Goal: Information Seeking & Learning: Learn about a topic

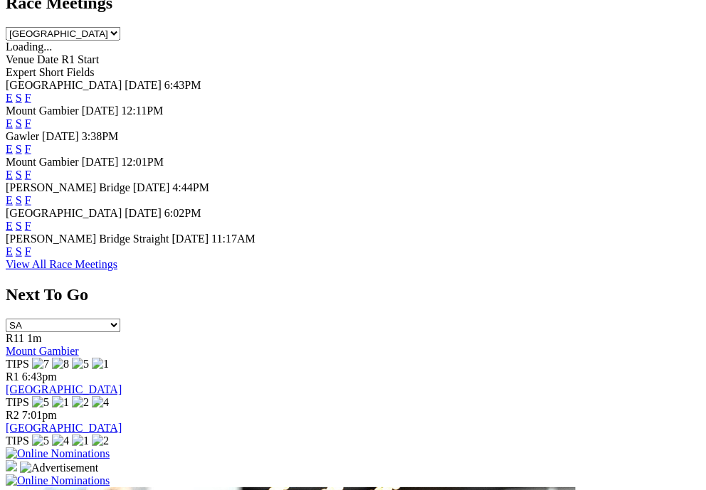
scroll to position [741, 0]
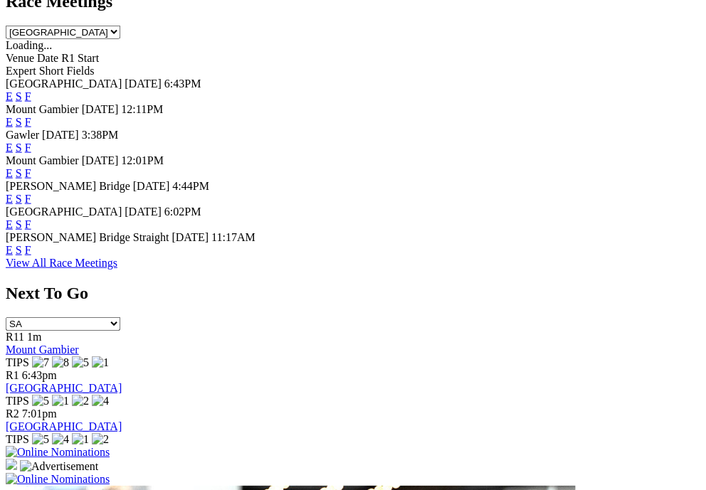
click at [31, 230] on link "F" at bounding box center [28, 224] width 6 height 12
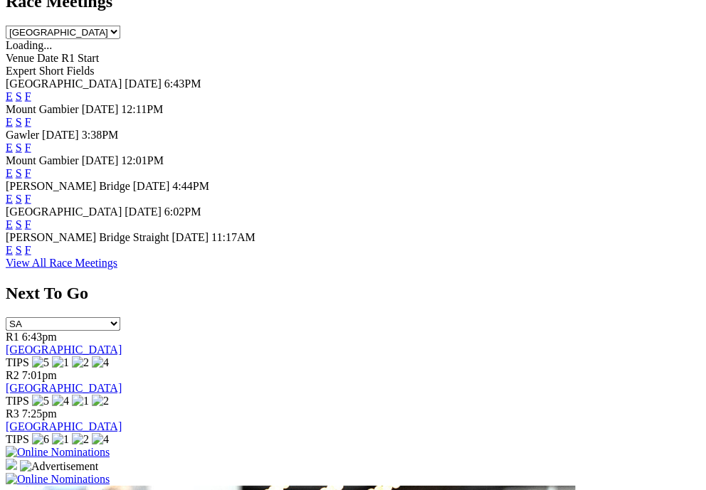
scroll to position [741, 0]
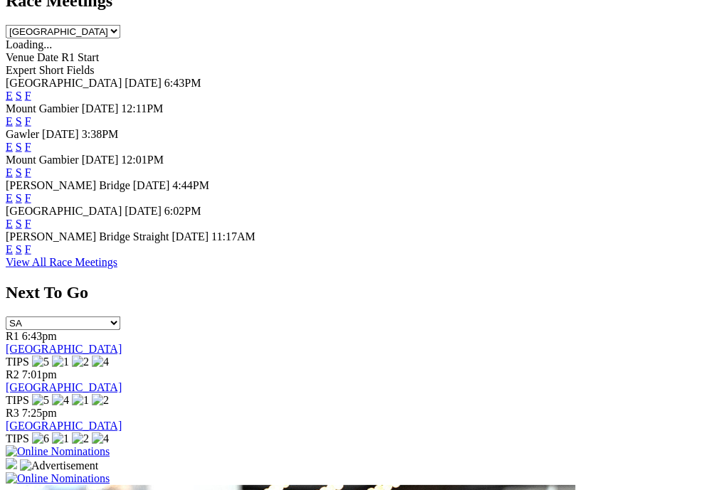
click at [31, 255] on link "F" at bounding box center [28, 249] width 6 height 12
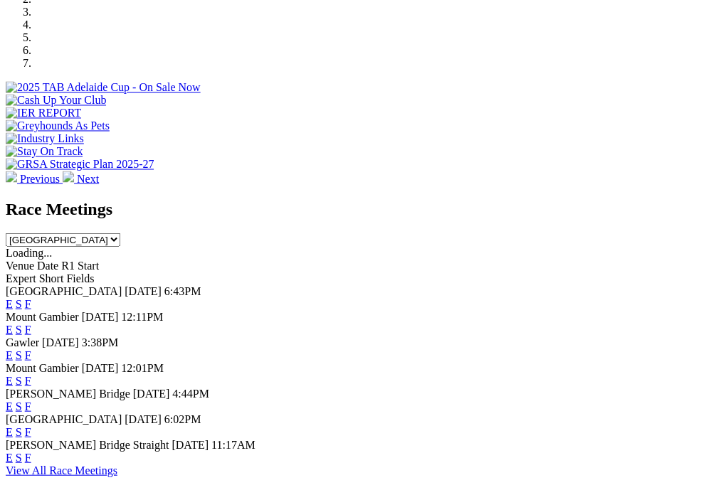
scroll to position [531, 0]
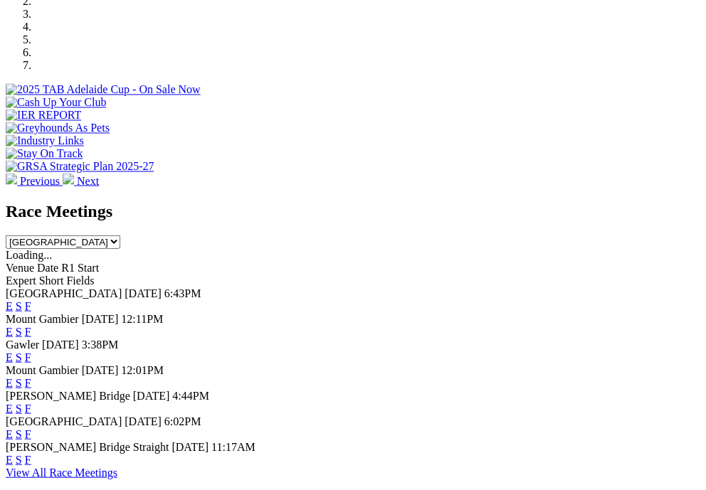
click at [31, 351] on link "F" at bounding box center [28, 357] width 6 height 12
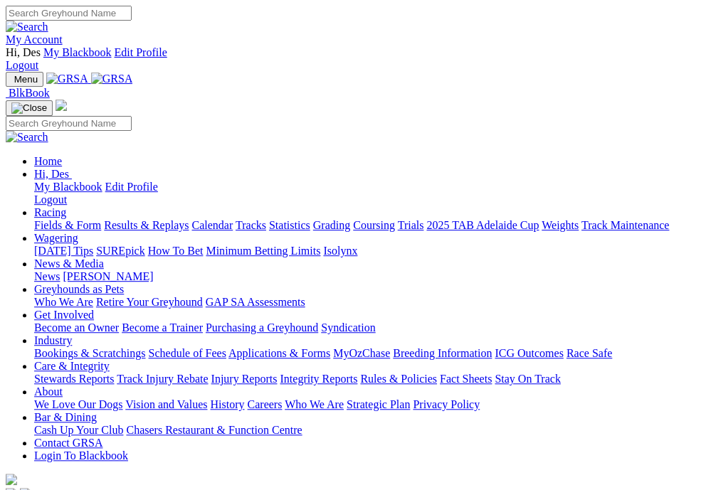
click at [11, 83] on img "Toggle navigation" at bounding box center [11, 83] width 0 height 0
click at [124, 283] on link "Greyhounds as Pets" at bounding box center [79, 289] width 90 height 12
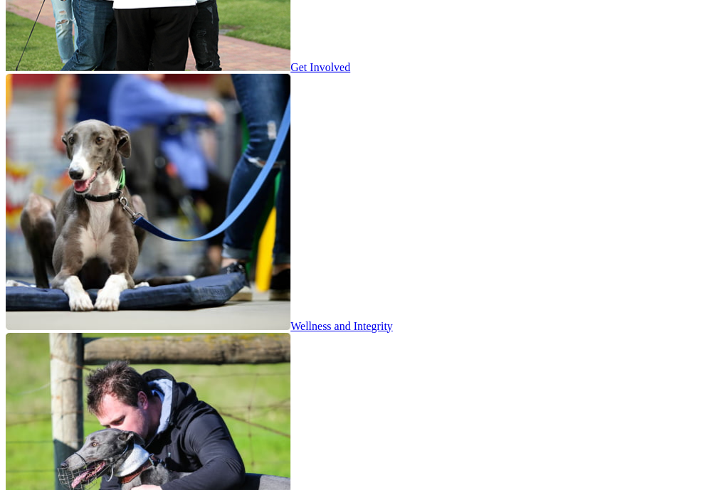
scroll to position [2490, 0]
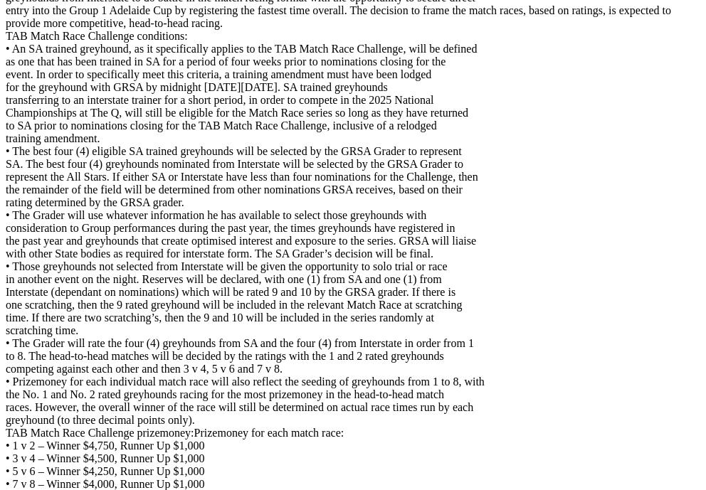
scroll to position [3541, 0]
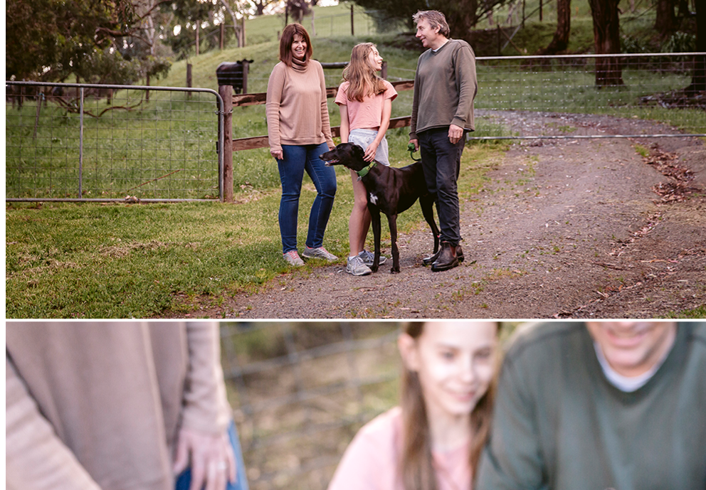
scroll to position [2324, 0]
